Goal: Find specific page/section: Find specific page/section

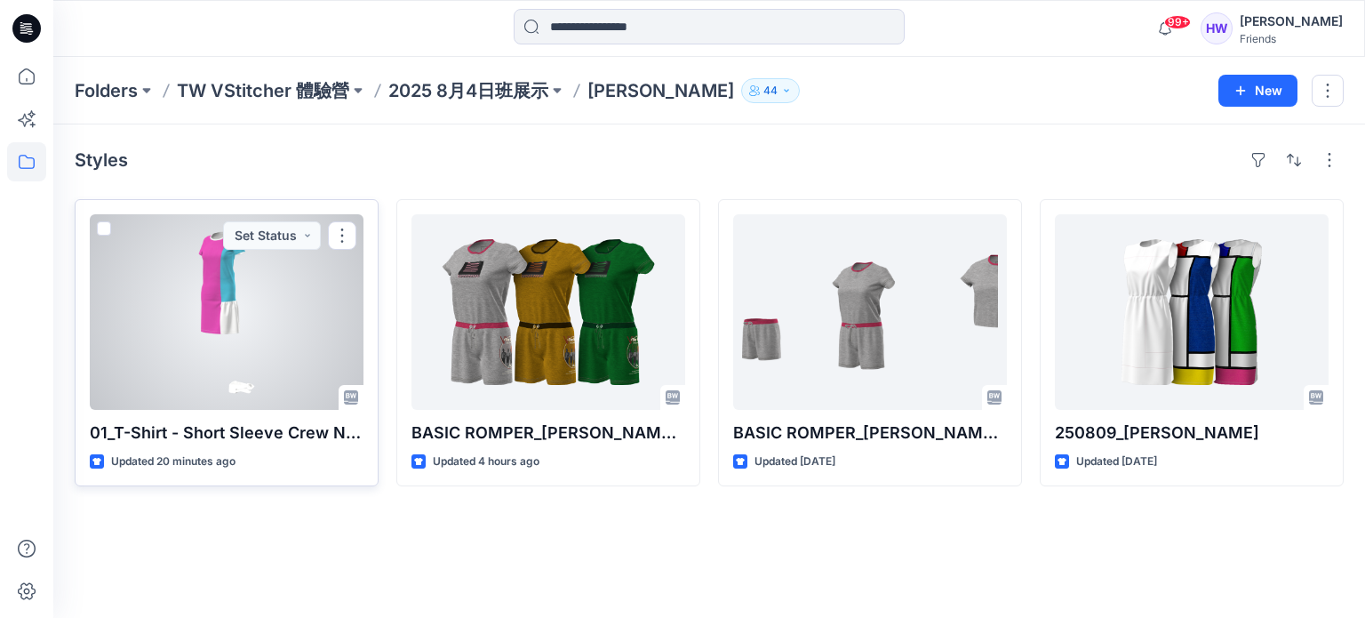
click at [253, 278] on div at bounding box center [227, 312] width 274 height 196
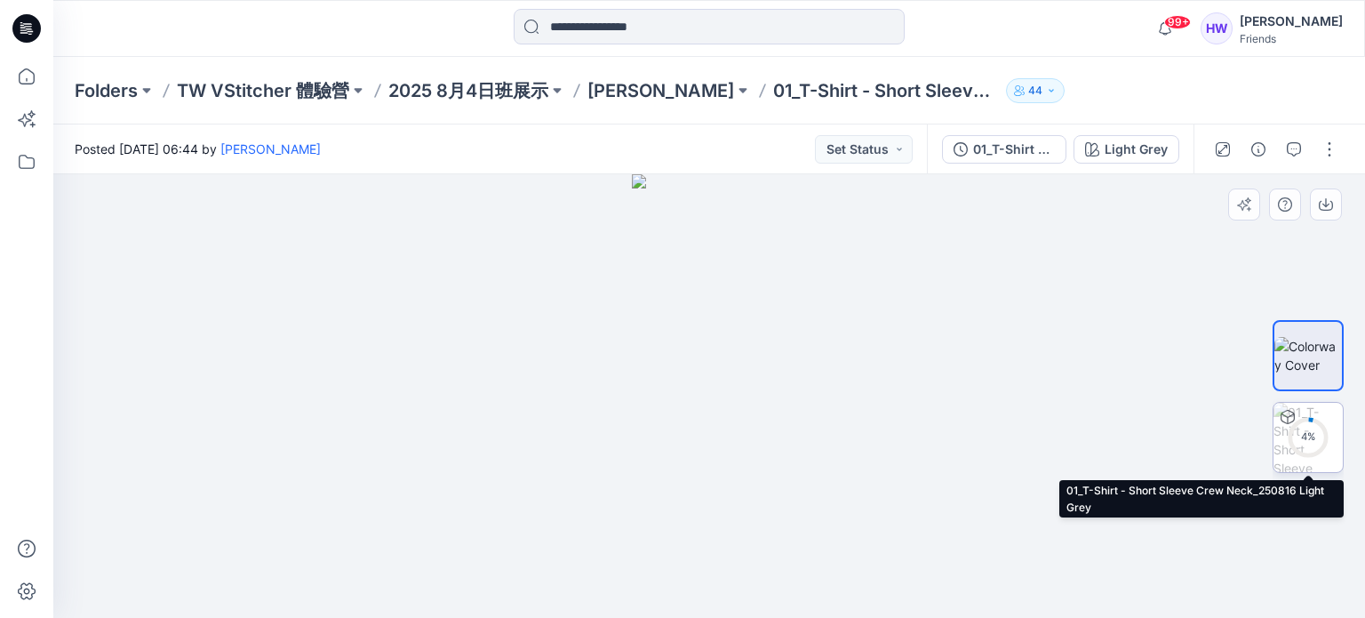
click at [1308, 429] on div "4 %" at bounding box center [1308, 436] width 43 height 15
